Goal: Task Accomplishment & Management: Manage account settings

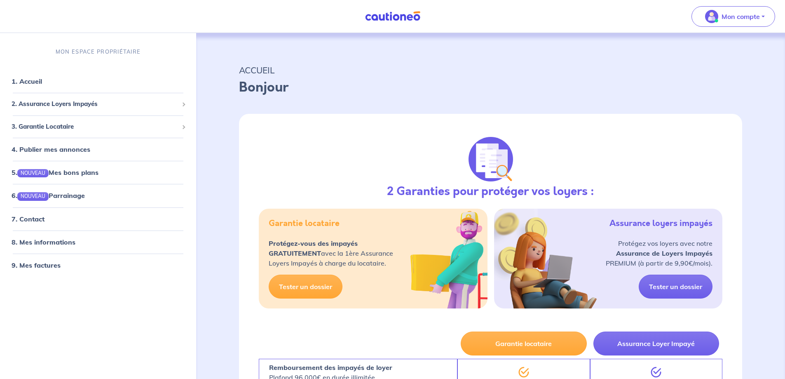
select select "FR"
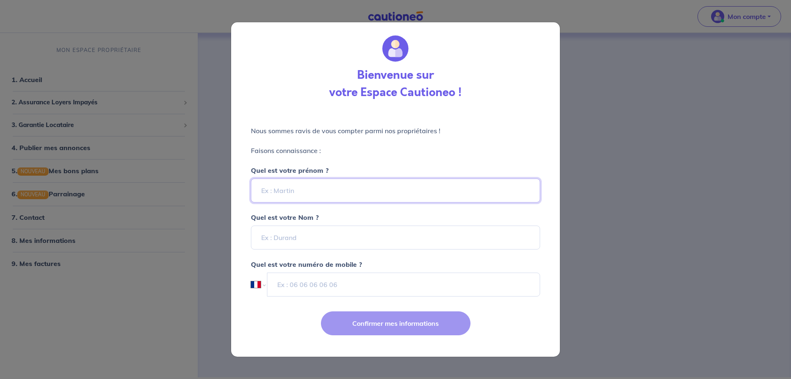
click at [275, 193] on input "Quel est votre prénom ?" at bounding box center [395, 190] width 289 height 24
type input "Tarik"
click at [304, 245] on input "Quel est votre Nom ?" at bounding box center [395, 237] width 289 height 24
type input "[PERSON_NAME]"
click at [299, 289] on input "tel" at bounding box center [403, 284] width 273 height 24
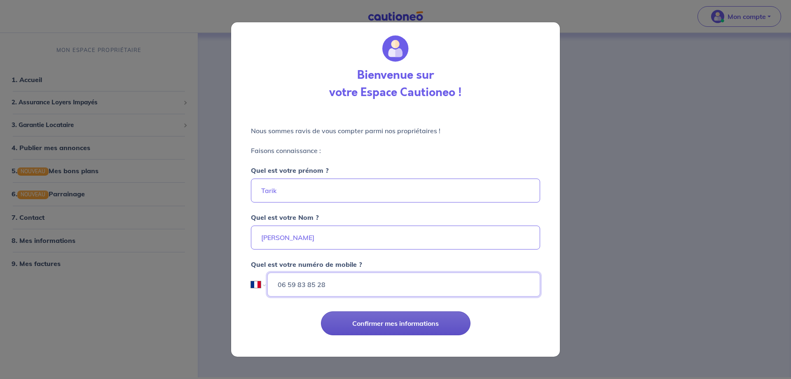
type input "06 59 83 85 28"
click at [396, 327] on button "Confirmer mes informations" at bounding box center [396, 323] width 150 height 24
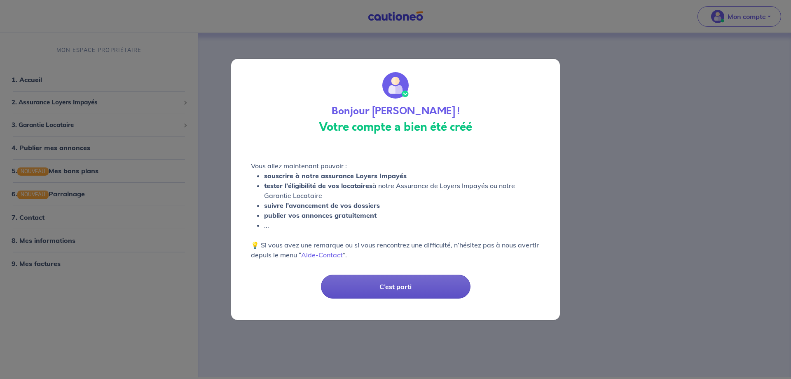
click at [396, 288] on button "C’est parti" at bounding box center [396, 287] width 150 height 24
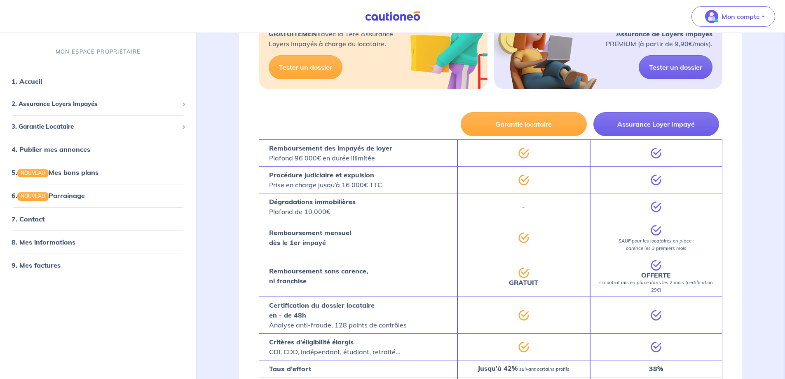
scroll to position [90, 0]
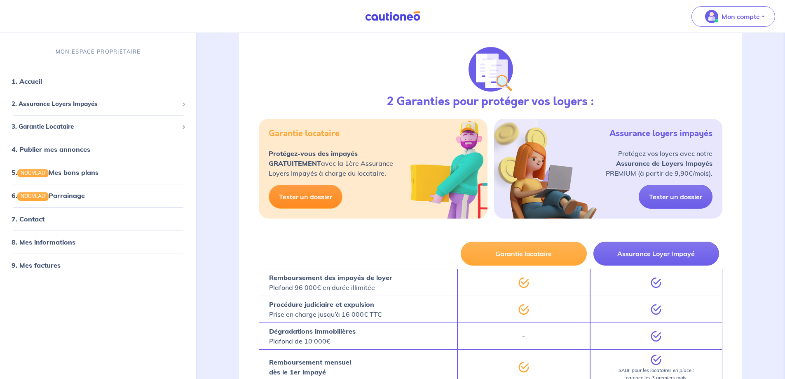
click at [313, 197] on link "Tester un dossier" at bounding box center [306, 197] width 74 height 24
click at [40, 195] on link "6. NOUVEAU Parrainage" at bounding box center [48, 195] width 73 height 8
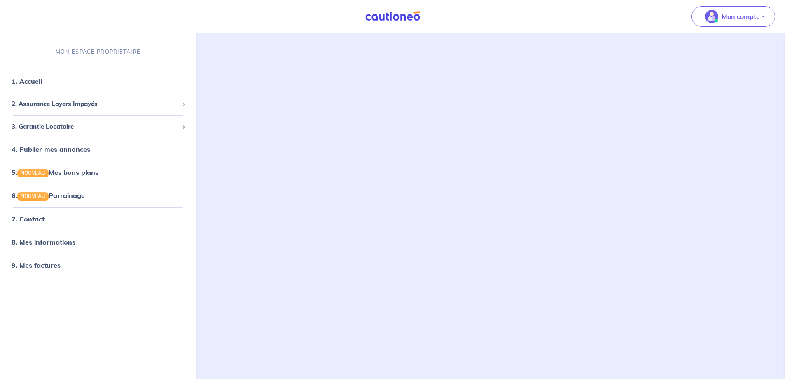
scroll to position [197, 0]
click at [62, 102] on span "2. Assurance Loyers Impayés" at bounding box center [95, 103] width 167 height 9
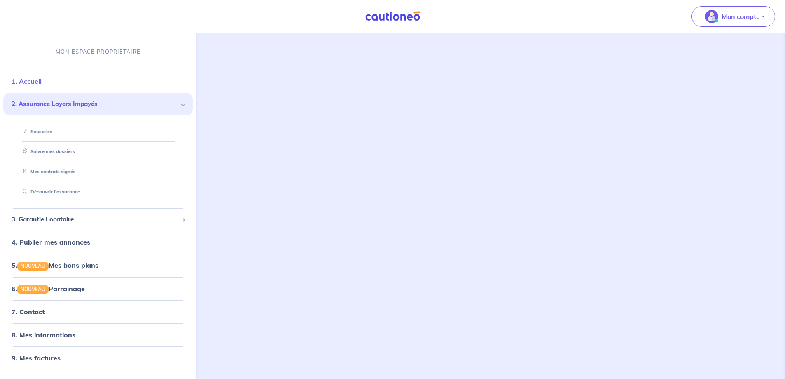
click at [38, 82] on link "1. Accueil" at bounding box center [27, 81] width 30 height 8
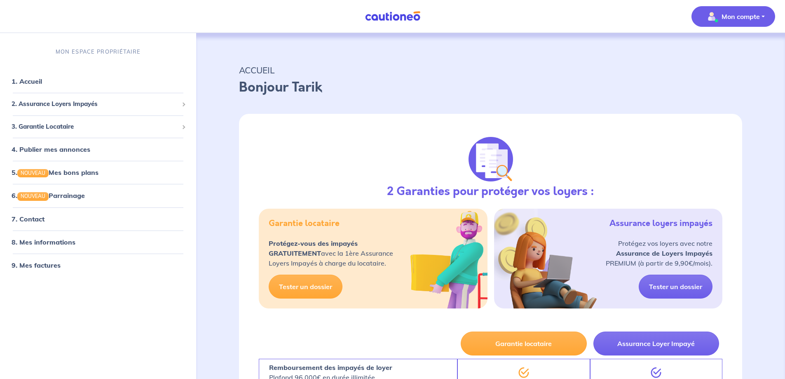
click at [740, 19] on p "Mon compte" at bounding box center [741, 17] width 38 height 10
click at [730, 73] on link "Me déconnecter" at bounding box center [725, 70] width 66 height 13
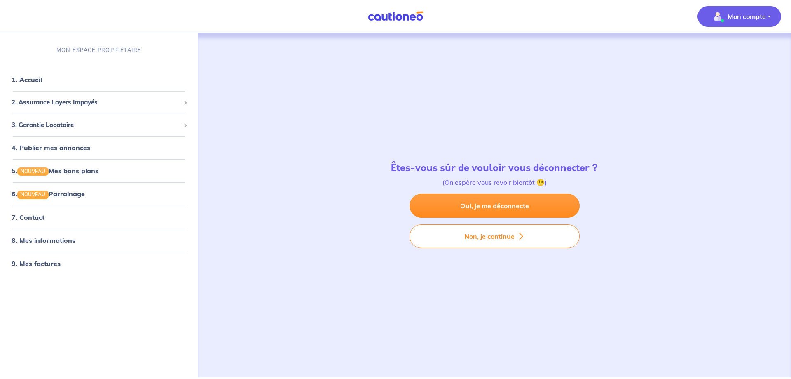
click at [744, 22] on span "Mon compte" at bounding box center [737, 16] width 58 height 13
click at [26, 80] on link "1. Accueil" at bounding box center [27, 79] width 30 height 8
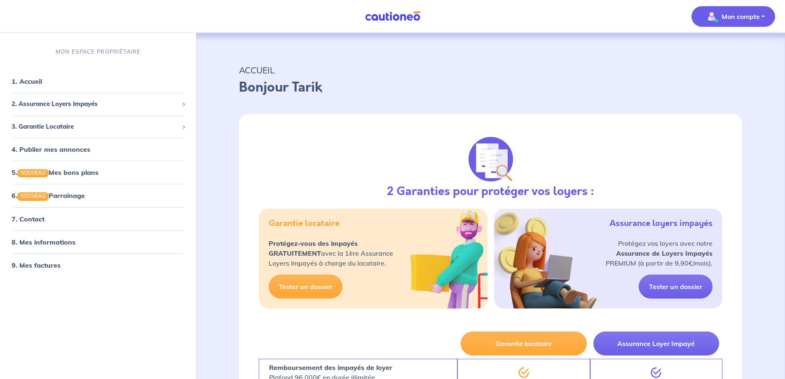
click at [742, 12] on p "Mon compte" at bounding box center [741, 17] width 38 height 10
click at [711, 73] on link "Me déconnecter" at bounding box center [725, 70] width 66 height 13
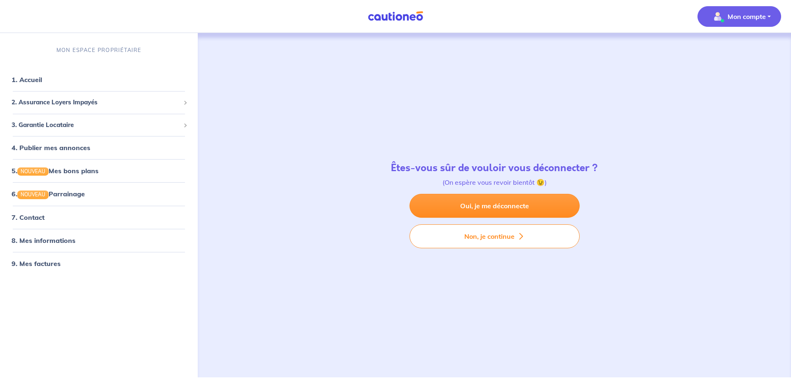
click at [752, 19] on p "Mon compte" at bounding box center [747, 17] width 38 height 10
click at [570, 114] on div "Êtes-vous sûr de vouloir vous déconnecter ? (On espère vous revoir bientôt 😉) O…" at bounding box center [495, 205] width 544 height 344
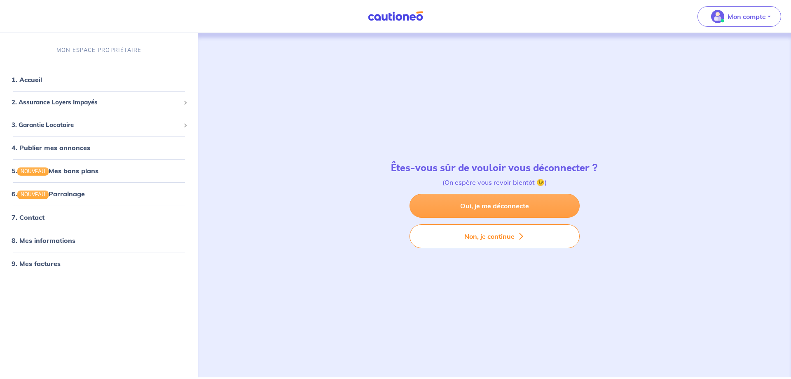
click at [485, 211] on link "Oui, je me déconnecte" at bounding box center [495, 206] width 170 height 24
